Goal: Task Accomplishment & Management: Manage account settings

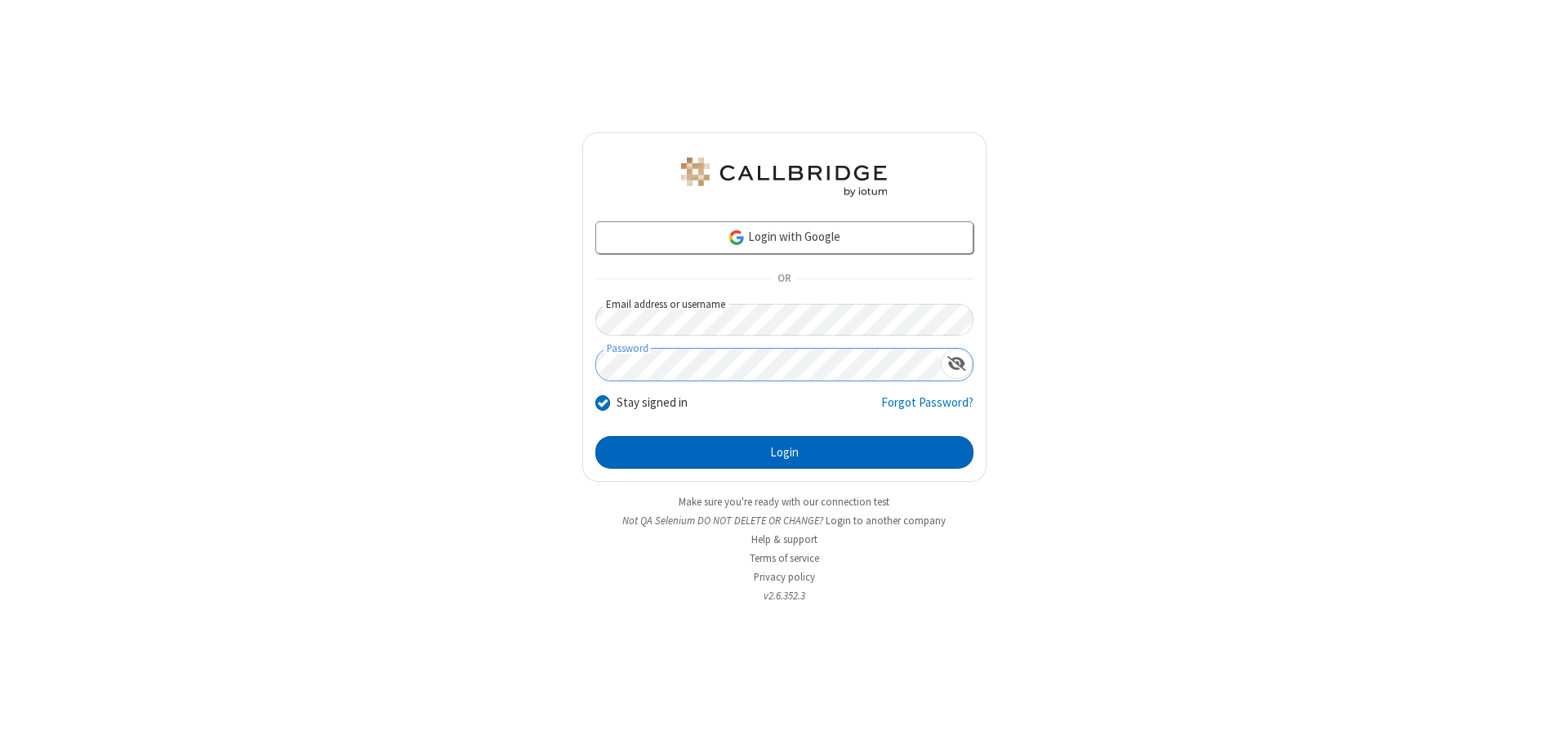
click at [784, 453] on button "Login" at bounding box center [784, 453] width 378 height 33
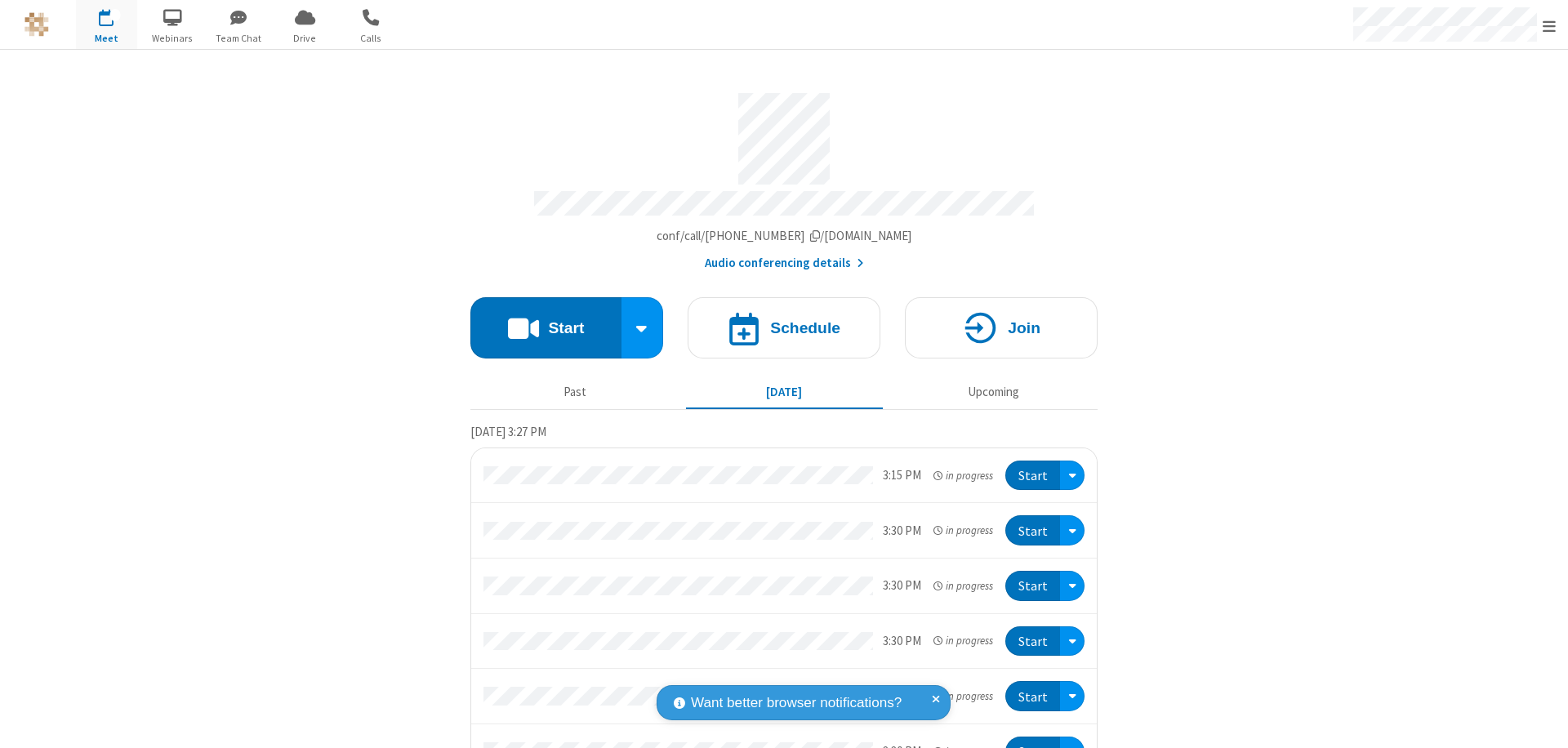
click at [1549, 25] on span "Open menu" at bounding box center [1549, 26] width 13 height 17
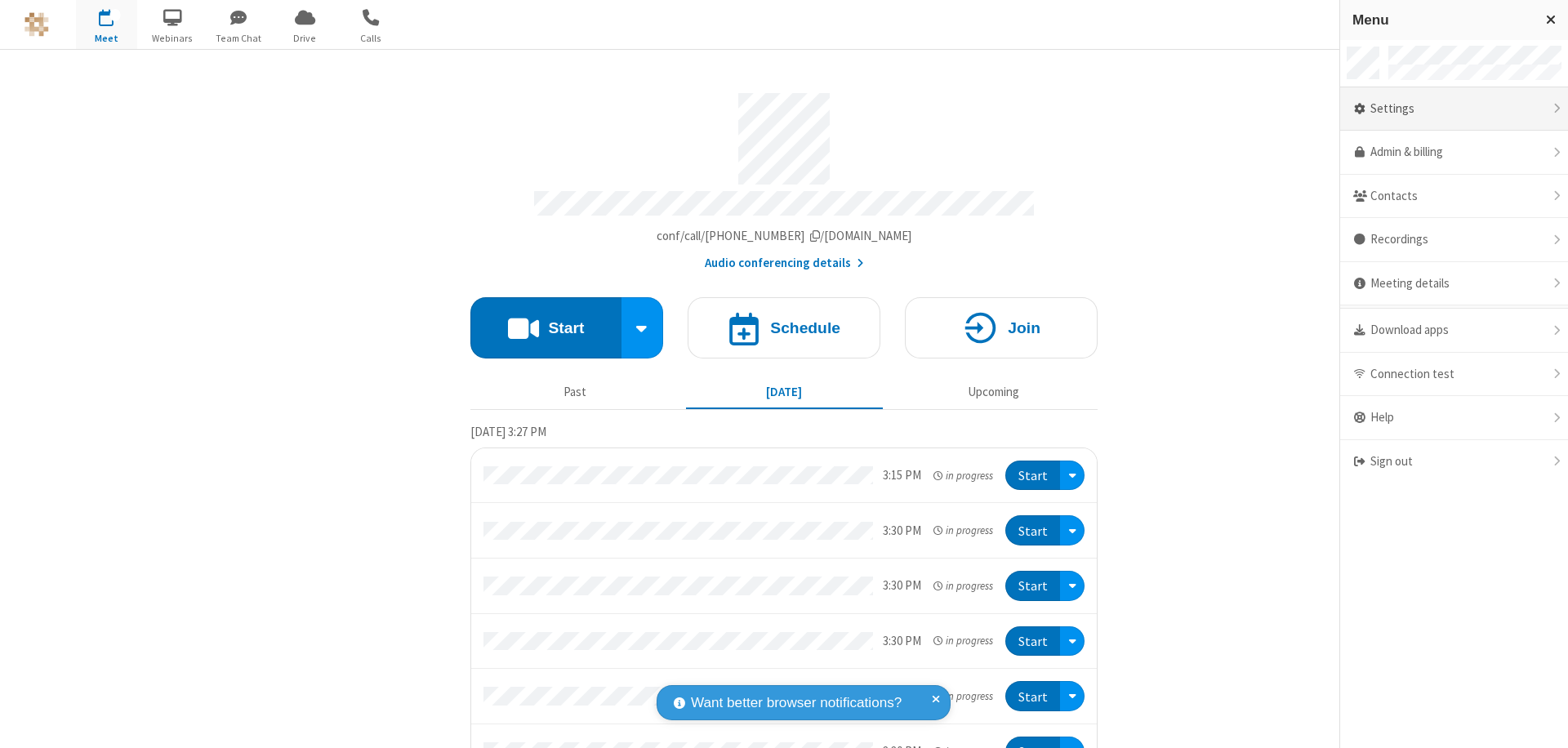
click at [1453, 109] on div "Settings" at bounding box center [1454, 109] width 228 height 44
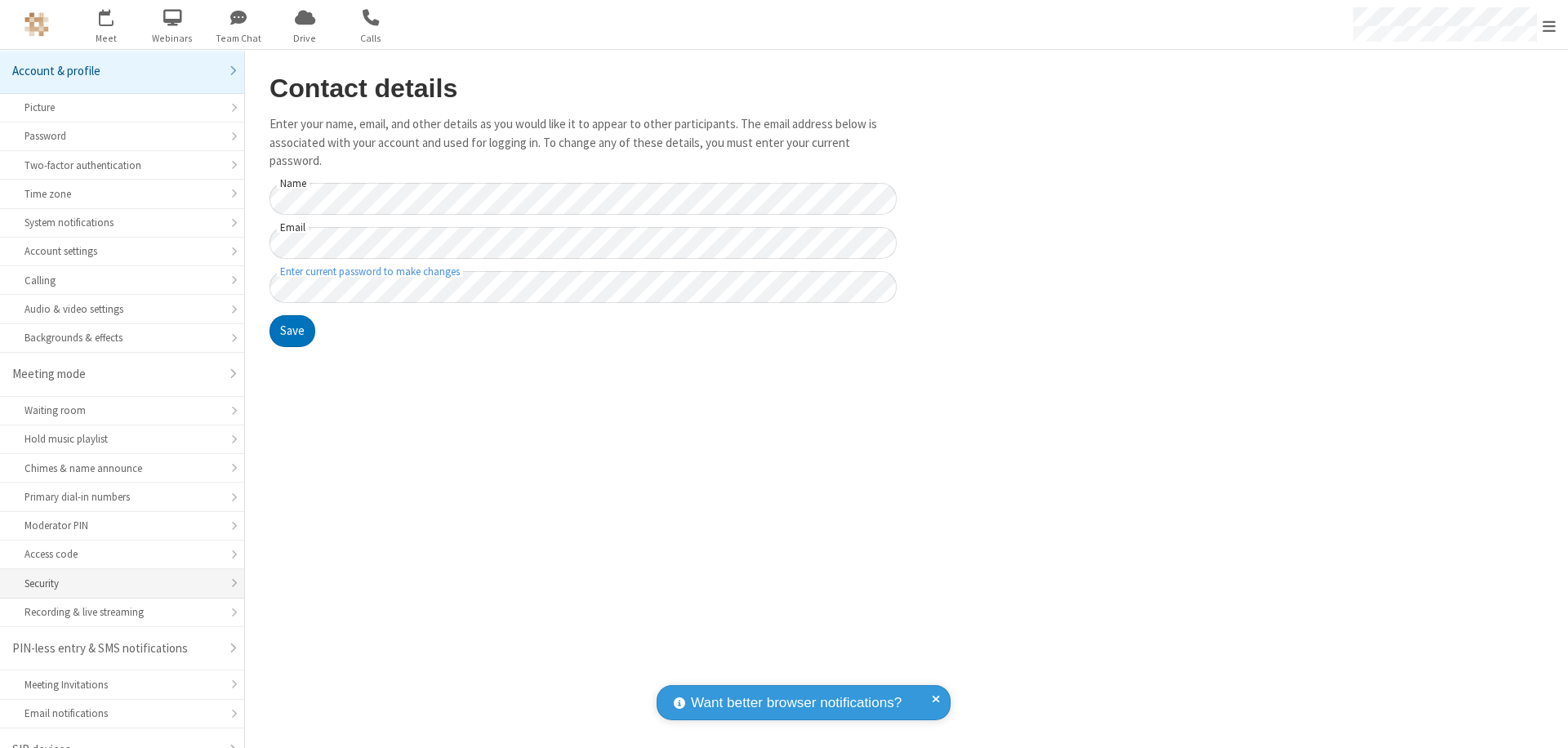
click at [116, 576] on div "Security" at bounding box center [122, 584] width 195 height 16
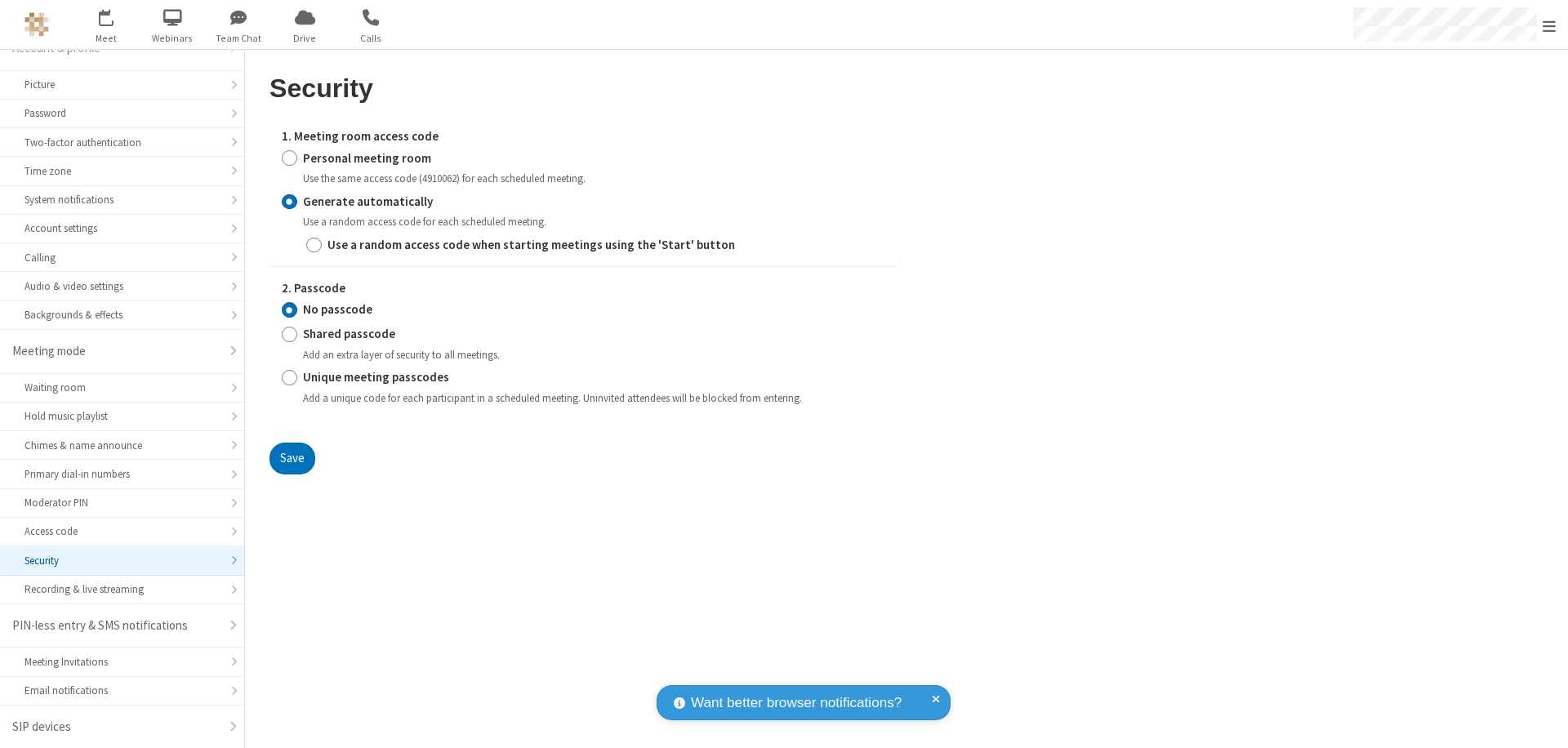
click at [289, 201] on input "Generate automatically" at bounding box center [289, 202] width 16 height 17
click at [289, 334] on input "Shared passcode" at bounding box center [289, 334] width 16 height 17
radio input "true"
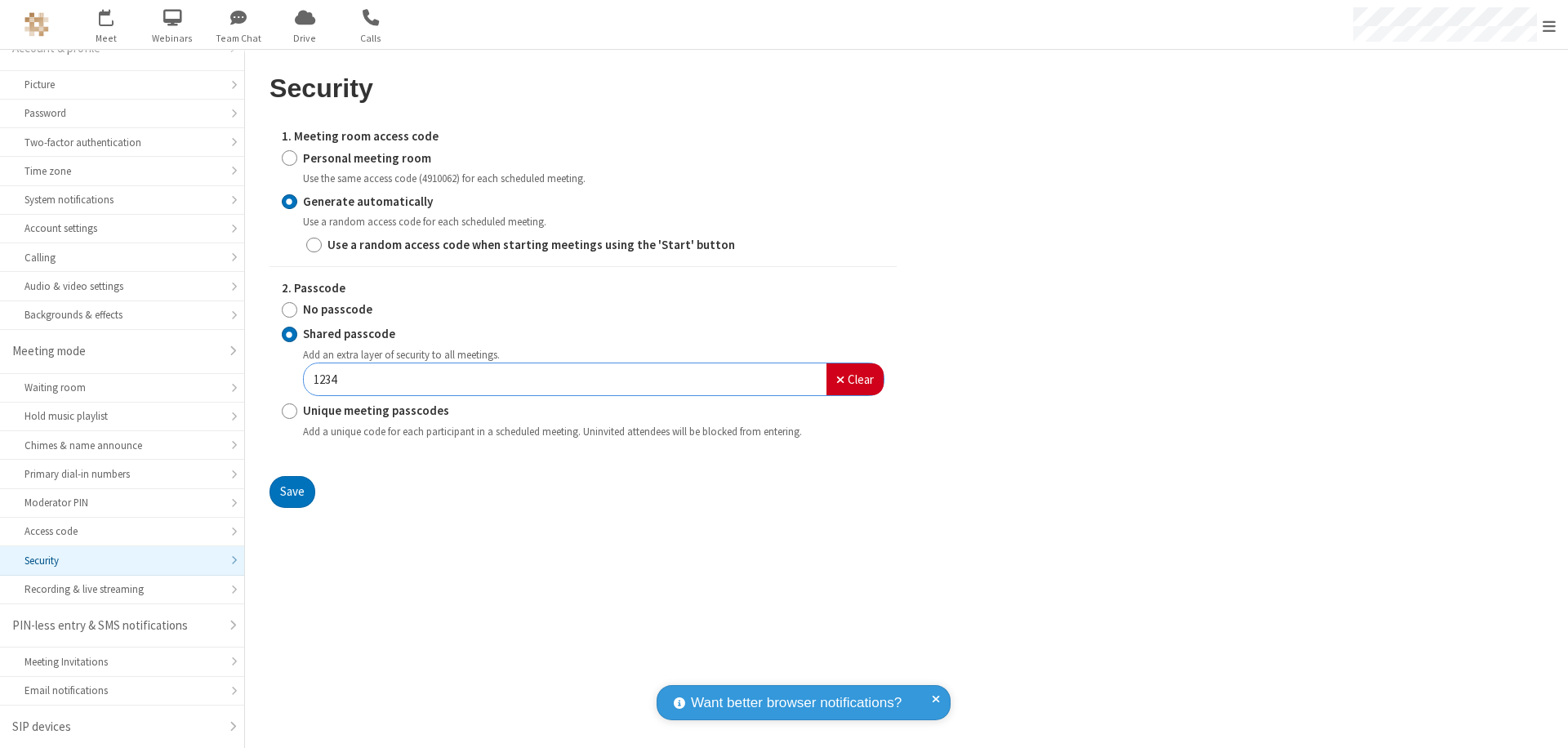
type input "1234"
click at [292, 492] on button "Save" at bounding box center [292, 493] width 46 height 33
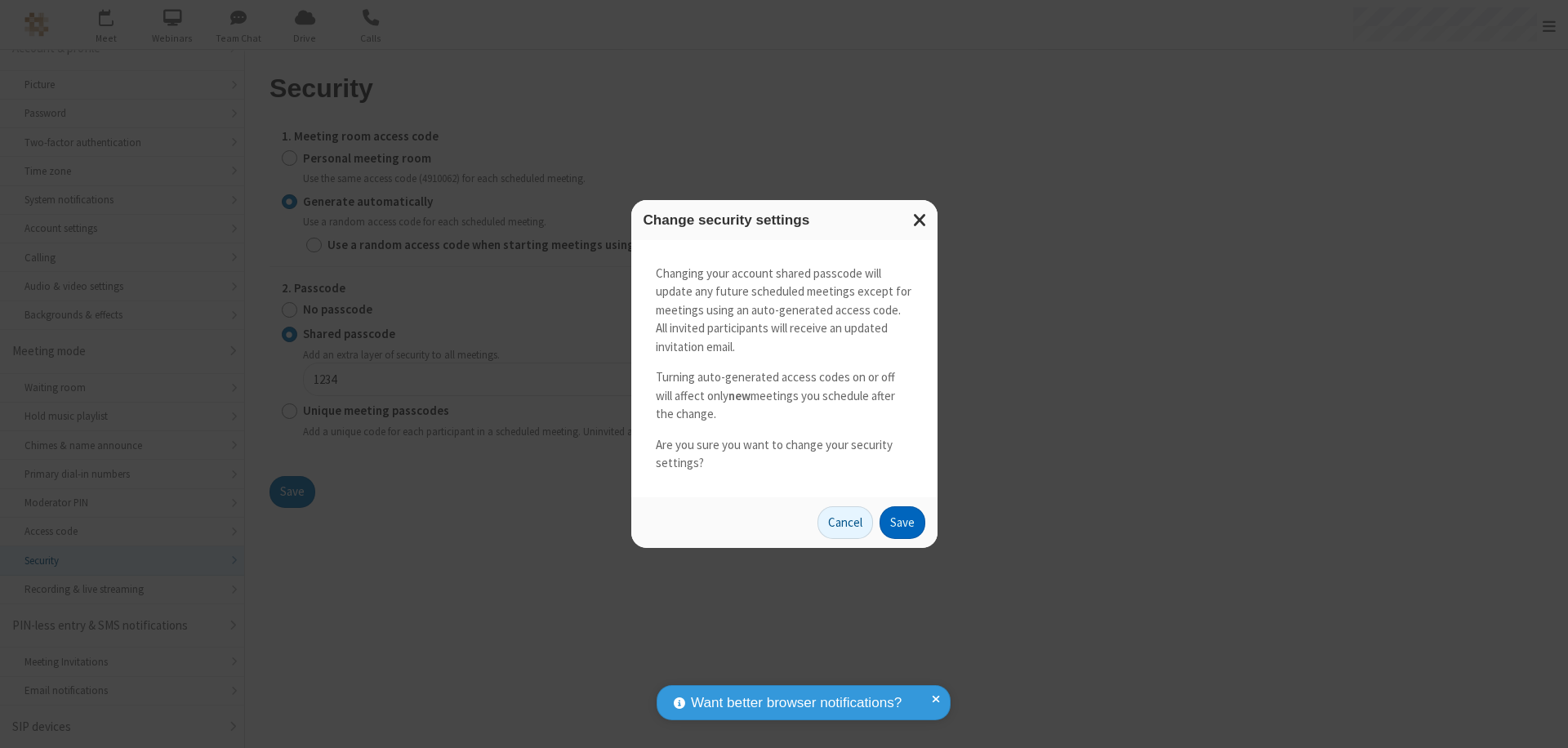
click at [902, 522] on button "Save" at bounding box center [903, 523] width 46 height 33
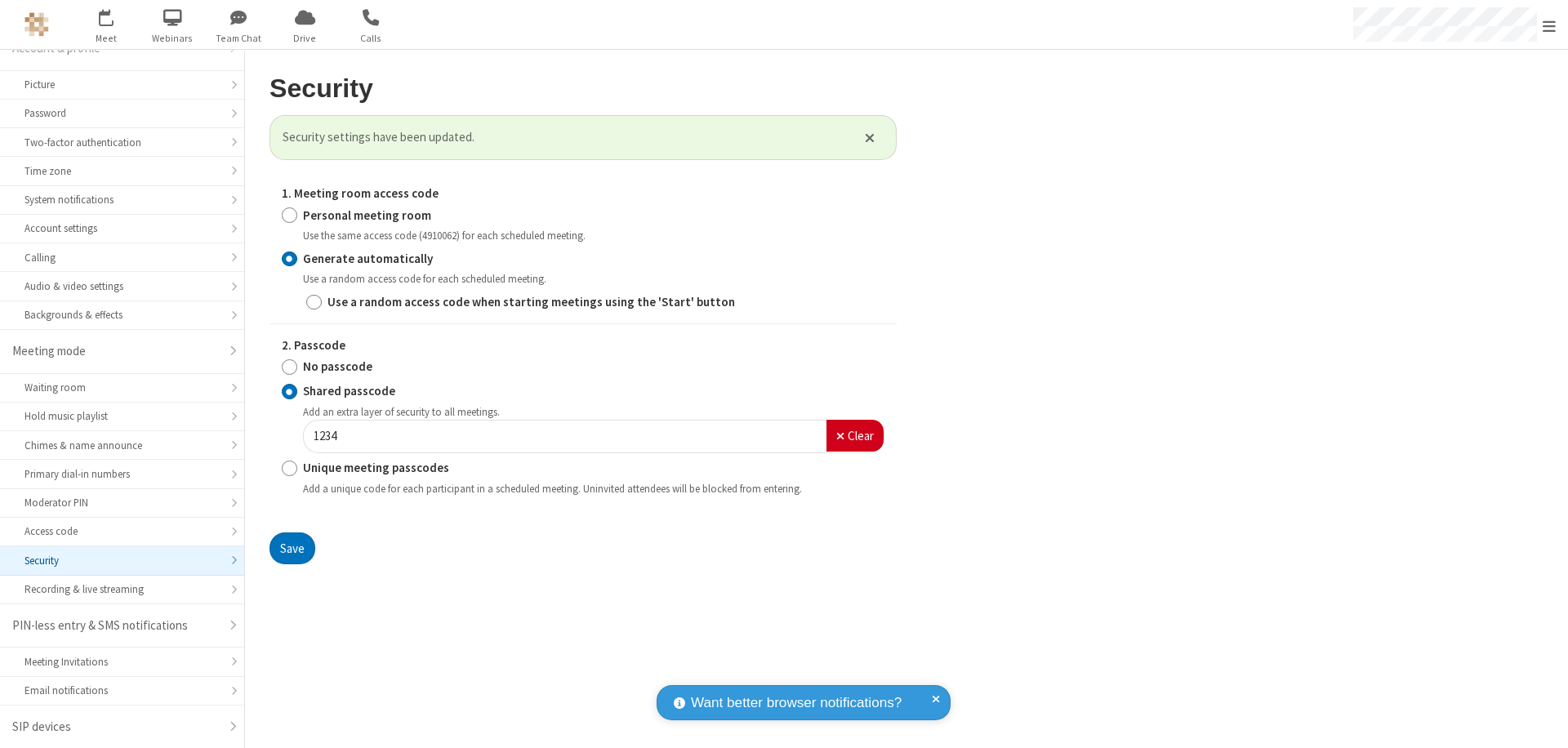
click at [1549, 25] on span "Open menu" at bounding box center [1549, 26] width 13 height 17
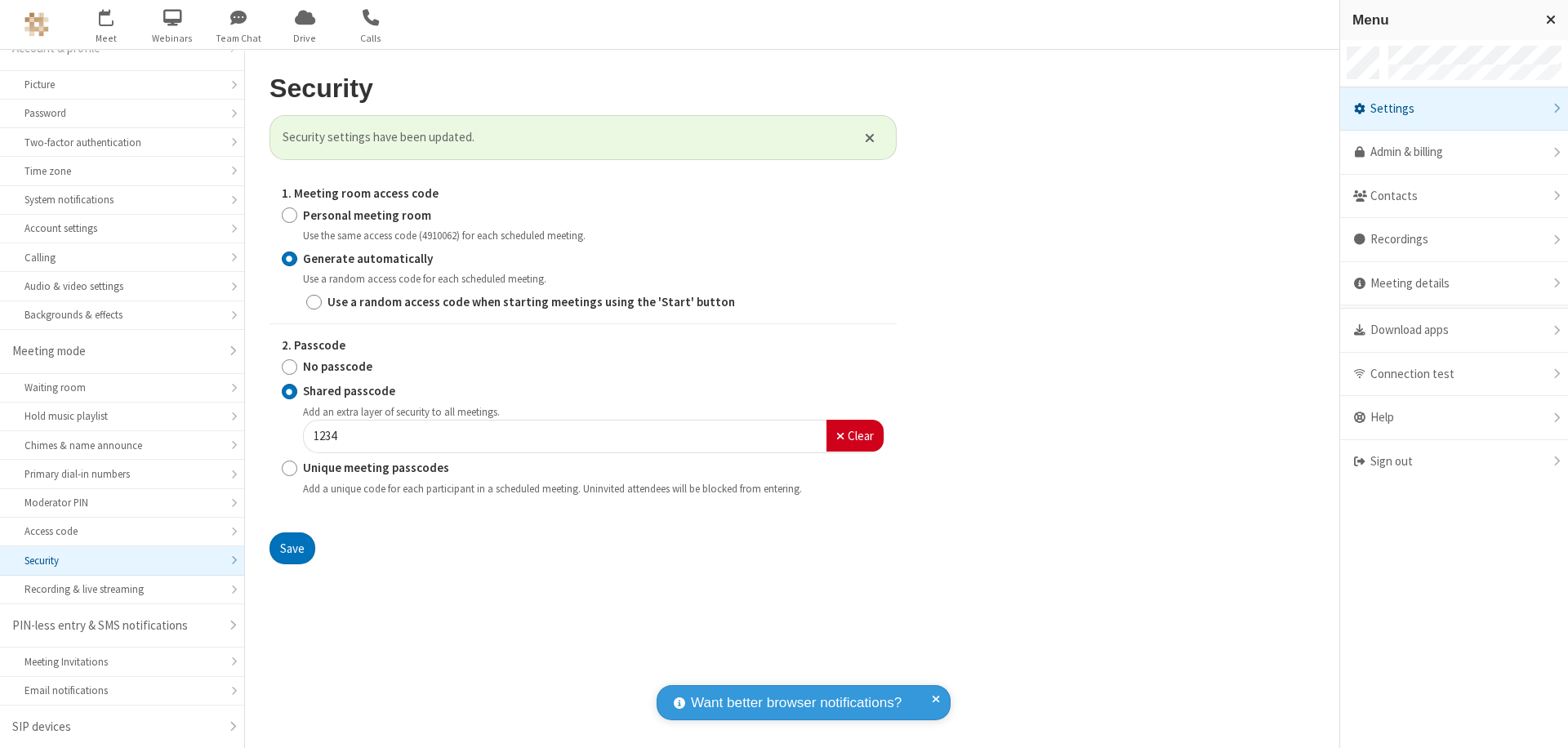
click at [106, 24] on span "button" at bounding box center [106, 17] width 62 height 28
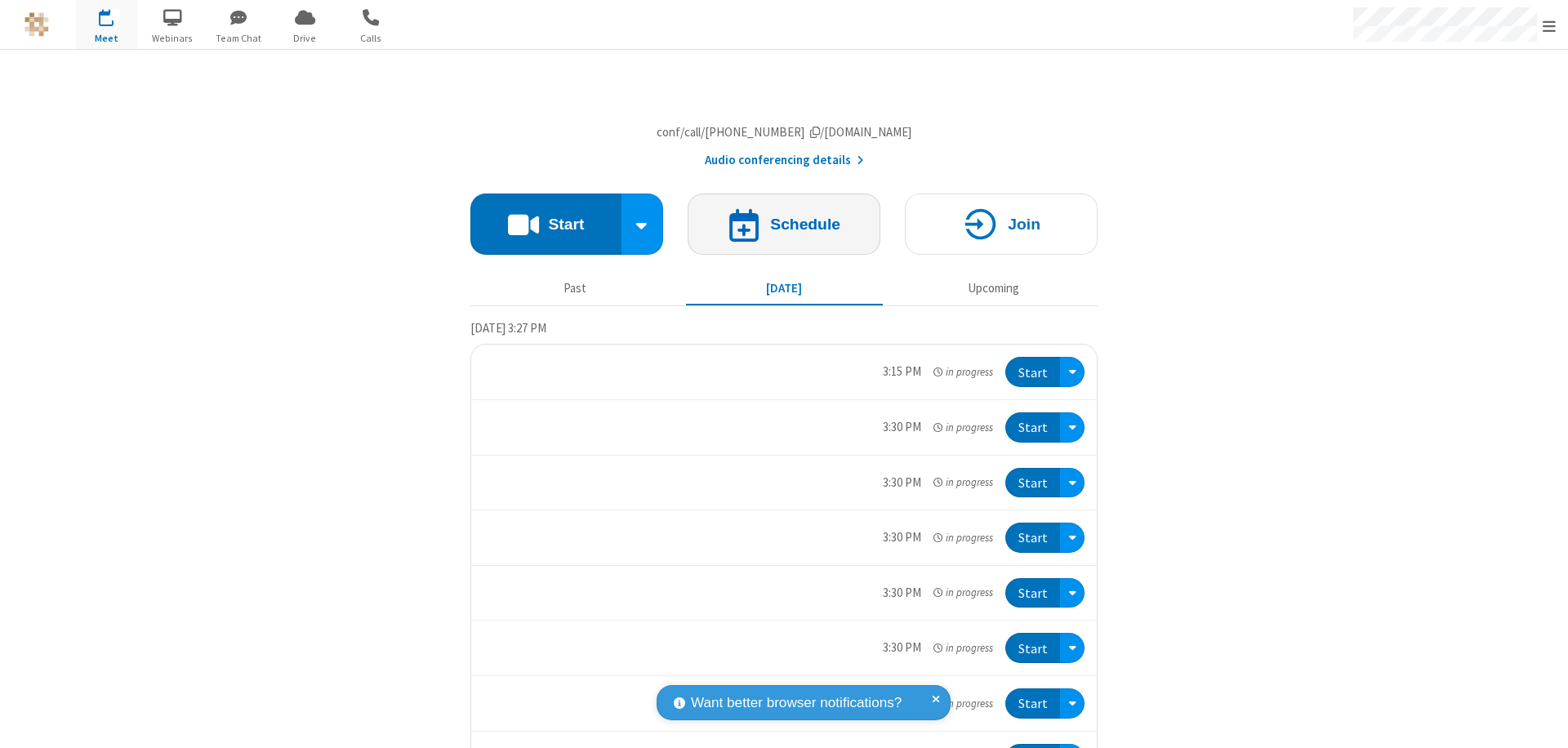
click at [777, 232] on h4 "Schedule" at bounding box center [805, 224] width 70 height 16
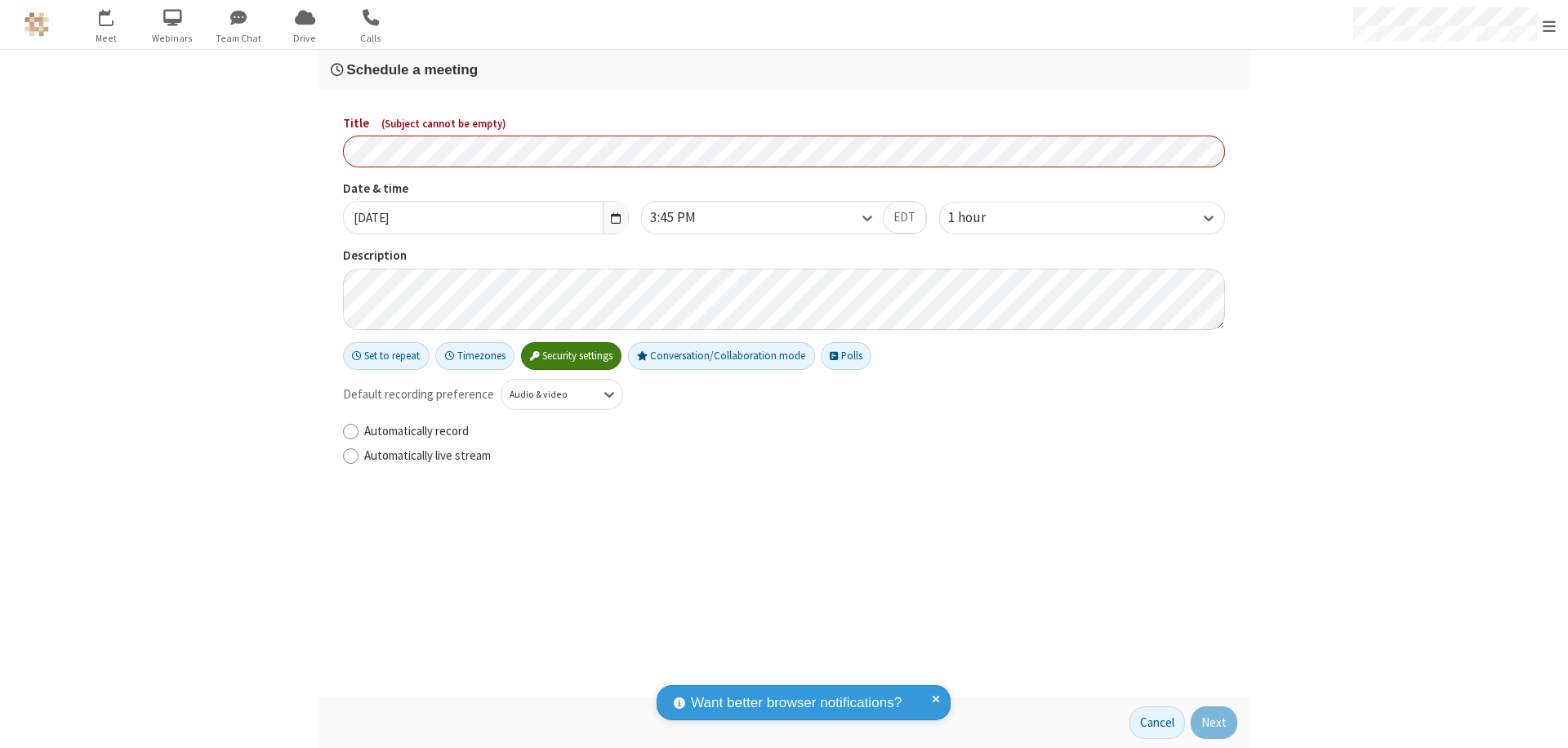
click at [784, 70] on h3 "Schedule a meeting" at bounding box center [784, 70] width 907 height 16
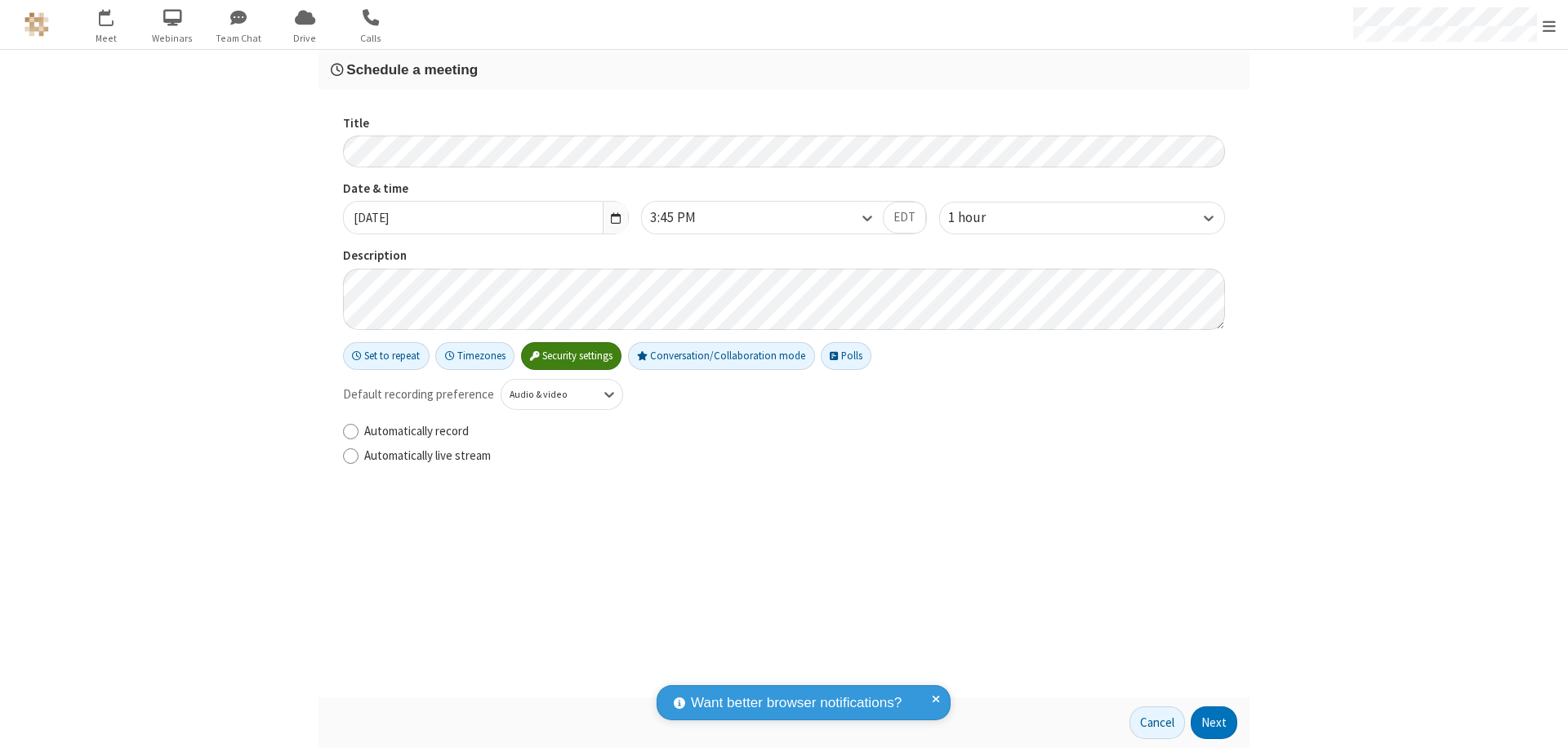
click at [1214, 723] on button "Next" at bounding box center [1214, 723] width 47 height 33
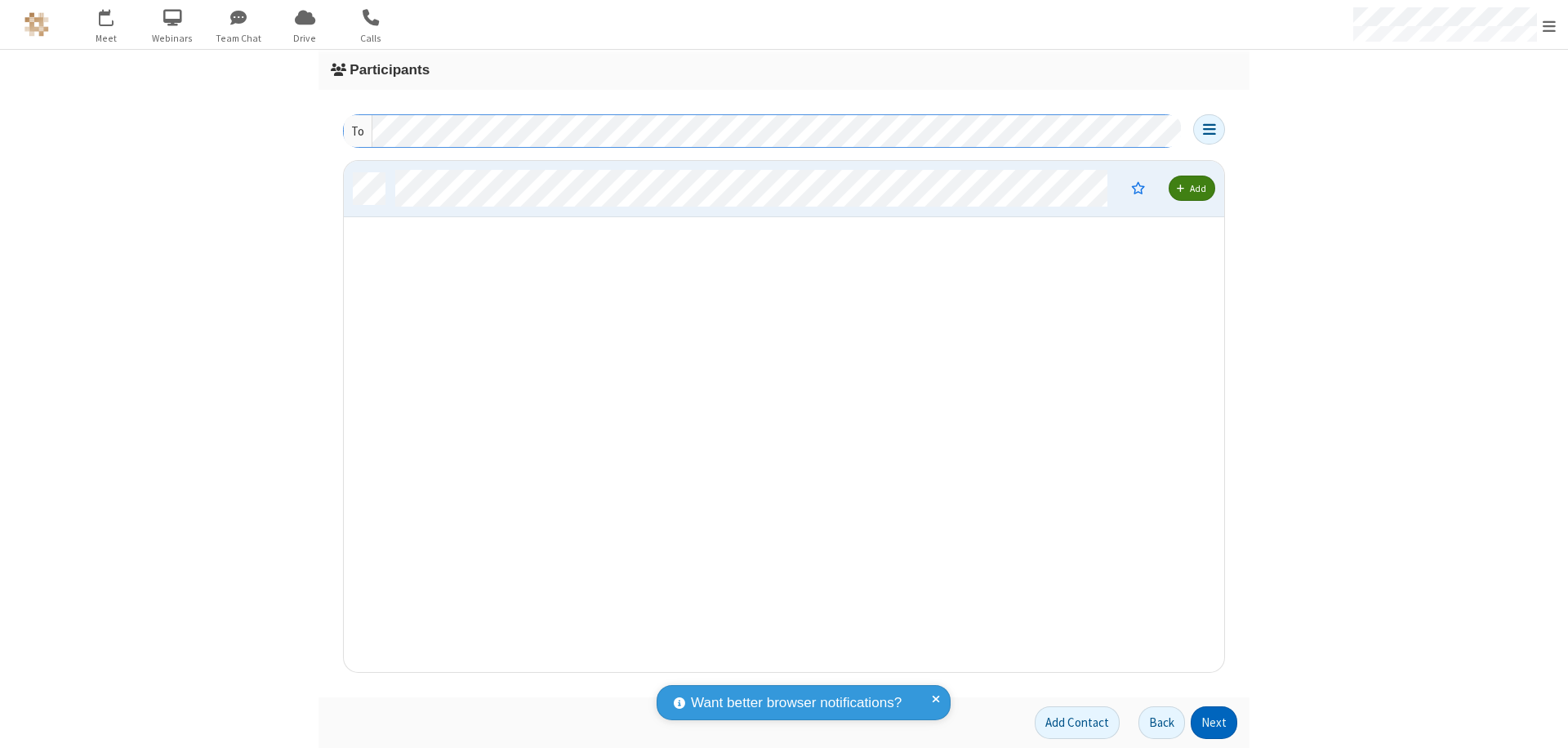
click at [1214, 723] on button "Next" at bounding box center [1214, 723] width 47 height 33
